Goal: Task Accomplishment & Management: Complete application form

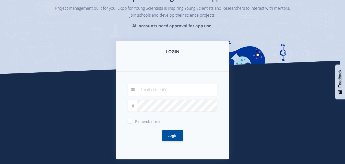
scroll to position [85, 0]
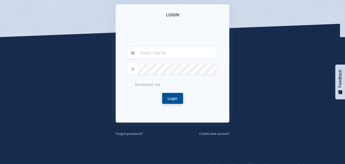
type input "modubuannah0@gmail.com"
click at [170, 96] on button "Login" at bounding box center [172, 98] width 21 height 11
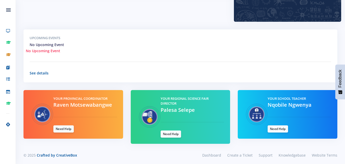
scroll to position [152, 0]
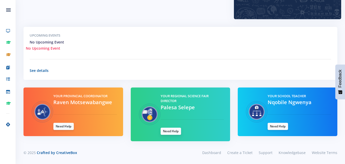
click at [167, 130] on link "Need Help" at bounding box center [171, 131] width 20 height 7
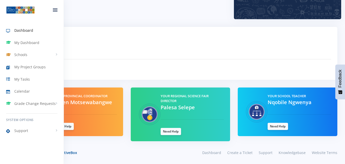
click at [27, 32] on span "Dashboard" at bounding box center [23, 30] width 19 height 5
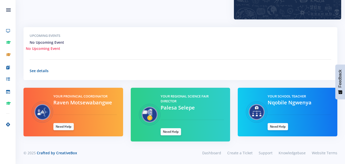
scroll to position [152, 0]
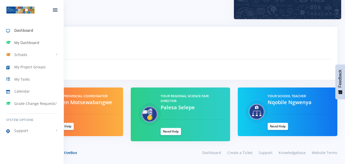
click at [15, 43] on span "My Dashboard" at bounding box center [26, 42] width 25 height 5
click at [14, 64] on icon at bounding box center [10, 67] width 8 height 6
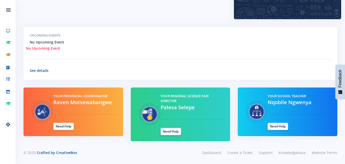
drag, startPoint x: 200, startPoint y: 37, endPoint x: 257, endPoint y: 62, distance: 62.1
click at [200, 37] on h5 "Upcoming Events" at bounding box center [181, 35] width 302 height 5
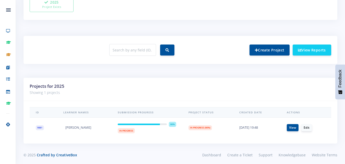
scroll to position [174, 0]
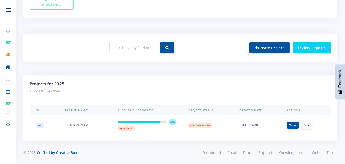
click at [294, 126] on link "View" at bounding box center [293, 124] width 12 height 7
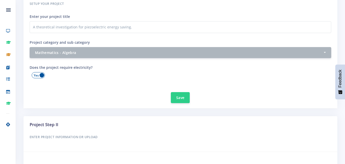
scroll to position [196, 0]
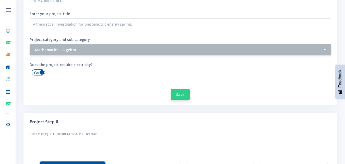
click at [186, 97] on button "Save" at bounding box center [180, 94] width 19 height 11
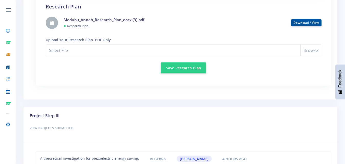
scroll to position [509, 0]
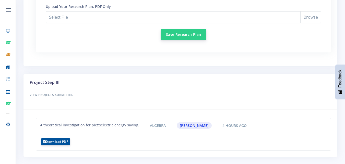
click at [185, 33] on button "Save Research Plan" at bounding box center [184, 34] width 46 height 11
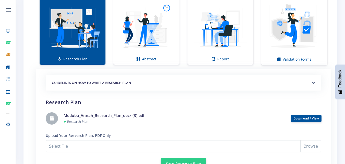
scroll to position [382, 0]
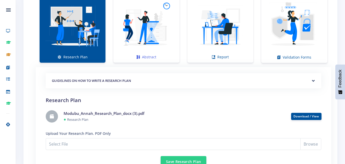
click at [155, 46] on img at bounding box center [147, 25] width 58 height 58
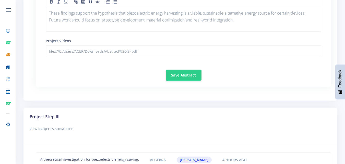
scroll to position [702, 0]
click at [192, 77] on button "Save Abstract" at bounding box center [184, 74] width 36 height 11
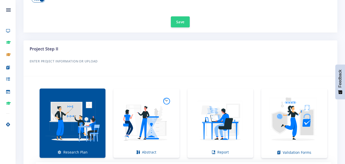
scroll to position [287, 0]
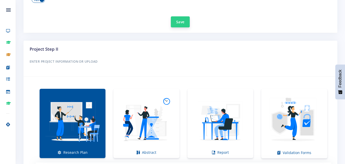
click at [182, 24] on button "Save" at bounding box center [180, 21] width 19 height 11
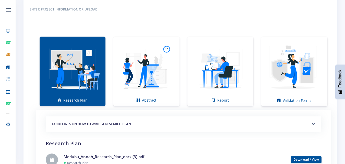
scroll to position [374, 0]
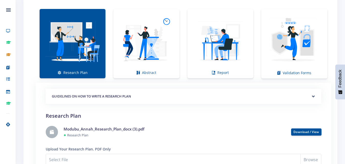
scroll to position [390, 0]
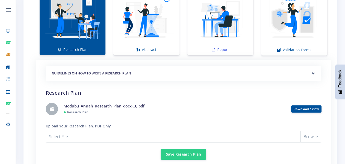
click at [209, 17] on img at bounding box center [221, 18] width 58 height 58
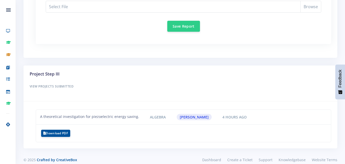
scroll to position [563, 0]
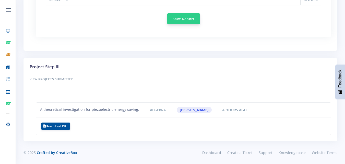
click at [192, 21] on button "Save Report" at bounding box center [183, 18] width 33 height 11
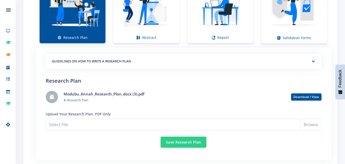
scroll to position [403, 0]
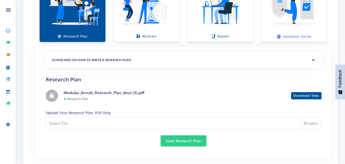
click at [280, 24] on img at bounding box center [295, 5] width 58 height 58
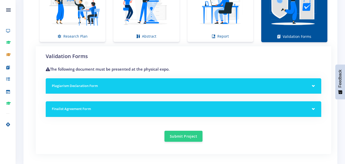
scroll to position [397, 0]
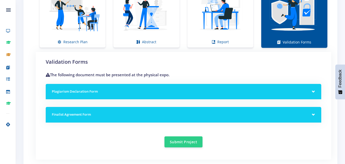
click at [291, 96] on div "Plagiarism Declaration Form" at bounding box center [184, 92] width 276 height 16
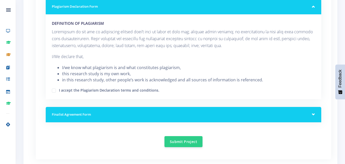
scroll to position [488, 0]
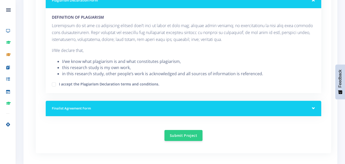
click at [59, 84] on label "I accept the Plagiarism Declaration terms and conditions." at bounding box center [109, 83] width 100 height 4
click at [59, 84] on input "I accept the Plagiarism Declaration terms and conditions." at bounding box center [60, 82] width 3 height 3
checkbox input "true"
click at [153, 120] on div "Validation Forms The following document must be presented at the physical expo.…" at bounding box center [184, 54] width 276 height 174
click at [158, 109] on h5 "Finalist Agreement Form" at bounding box center [184, 108] width 264 height 5
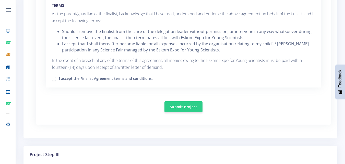
scroll to position [815, 0]
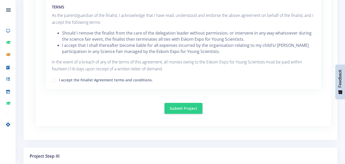
click at [59, 77] on label "I accept the Finalist Agreement terms and conditions." at bounding box center [106, 79] width 94 height 4
click at [59, 77] on input "I accept the Finalist Agreement terms and conditions." at bounding box center [60, 78] width 3 height 3
checkbox input "true"
click at [171, 104] on button "Submit Project" at bounding box center [184, 108] width 38 height 11
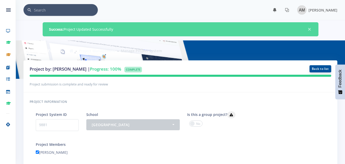
click at [314, 68] on link "Back to list" at bounding box center [321, 68] width 22 height 7
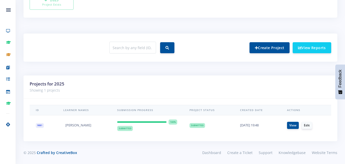
scroll to position [173, 0]
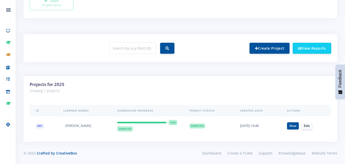
drag, startPoint x: 326, startPoint y: 2, endPoint x: 255, endPoint y: 28, distance: 75.6
click at [255, 28] on div "Project Management View Projects Here is a list of all projects and their membe…" at bounding box center [181, 16] width 330 height 295
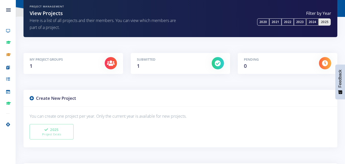
scroll to position [0, 0]
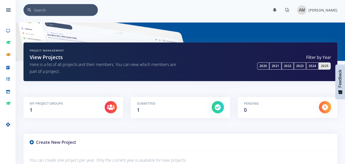
click at [289, 10] on icon at bounding box center [287, 10] width 4 height 4
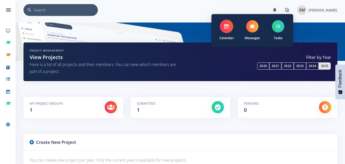
click at [229, 28] on icon at bounding box center [227, 26] width 5 height 5
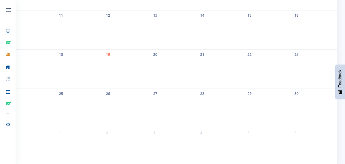
scroll to position [137, 0]
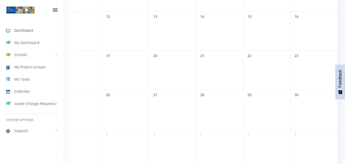
click at [12, 31] on icon at bounding box center [10, 31] width 8 height 6
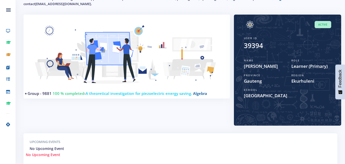
scroll to position [47, 0]
